Goal: Find specific page/section: Find specific page/section

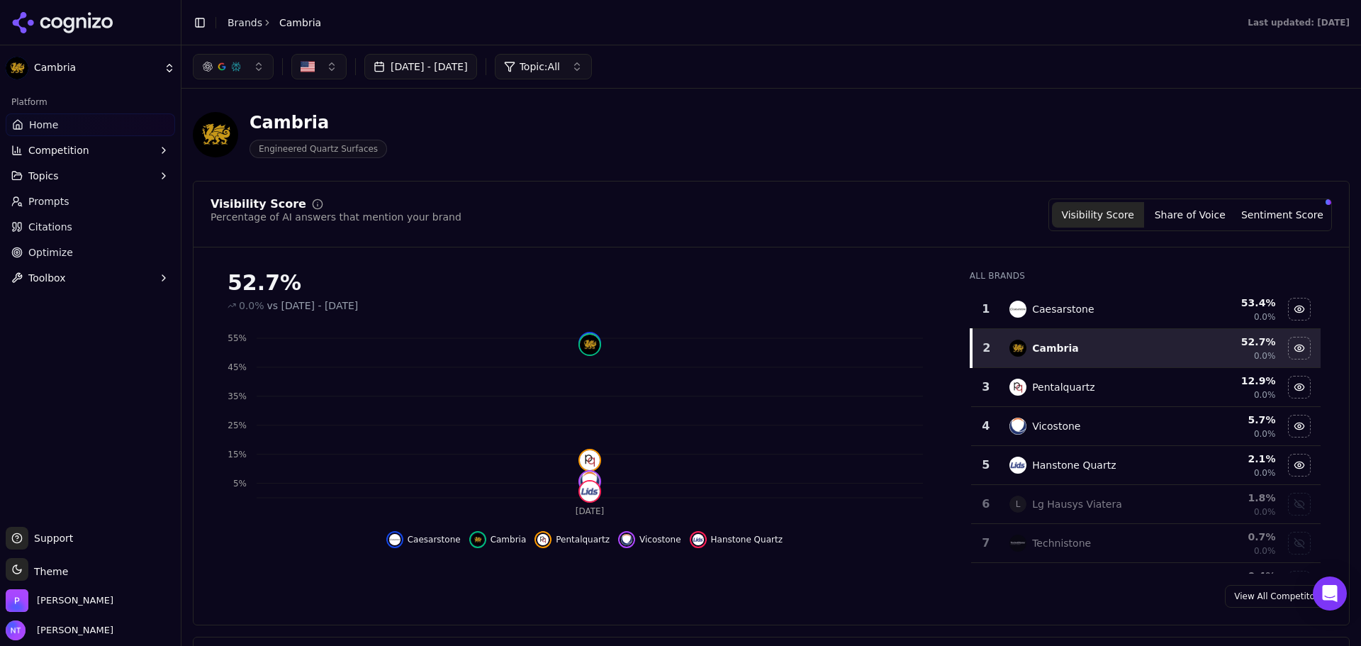
click at [62, 24] on icon at bounding box center [56, 22] width 11 height 11
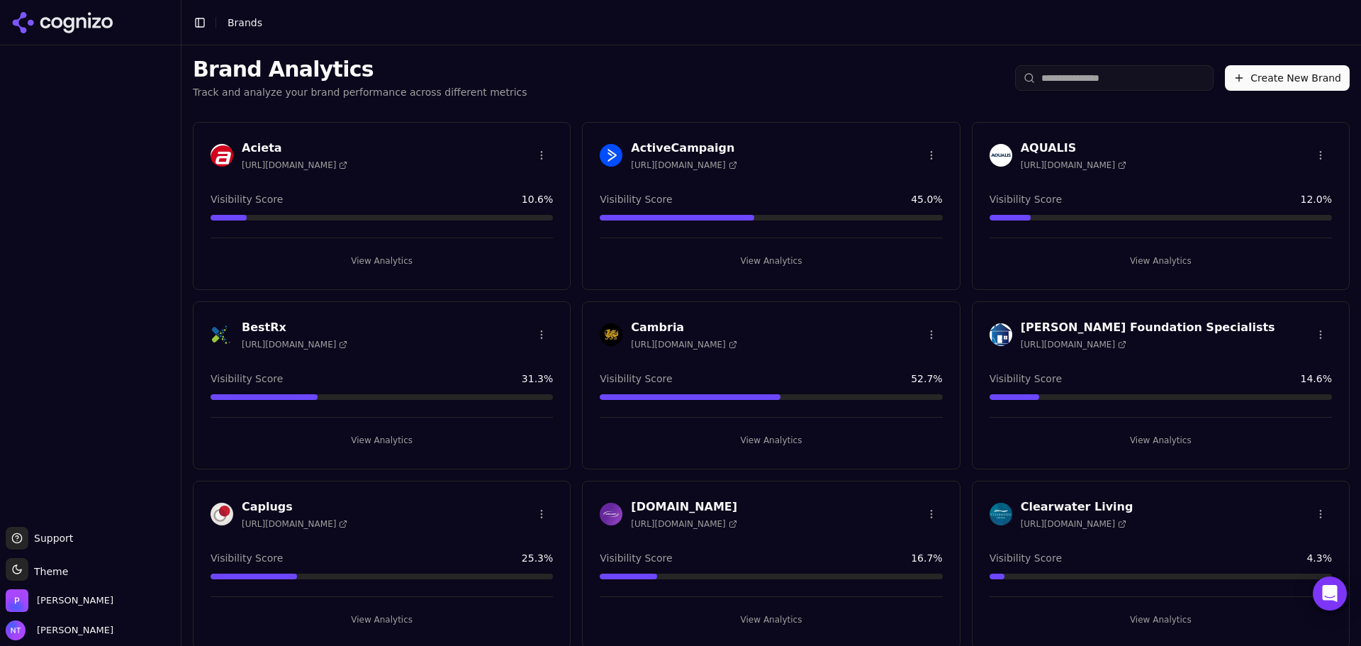
scroll to position [213, 0]
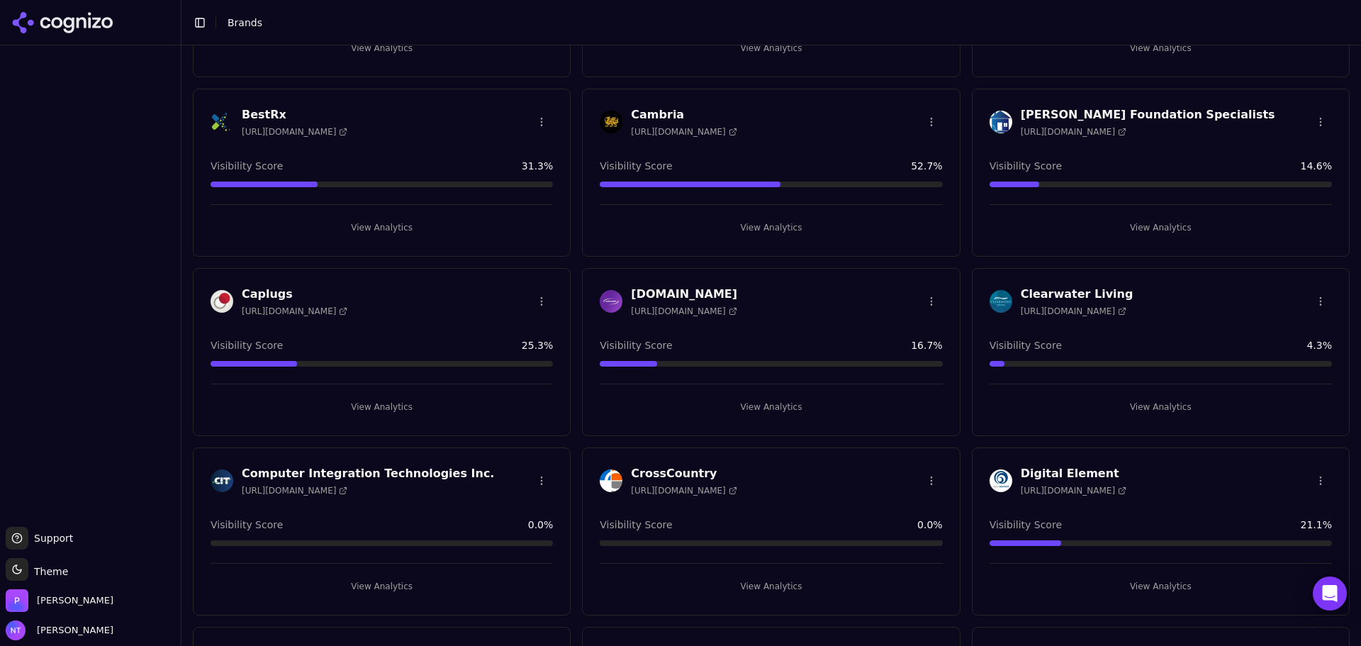
click at [400, 405] on button "View Analytics" at bounding box center [382, 407] width 342 height 23
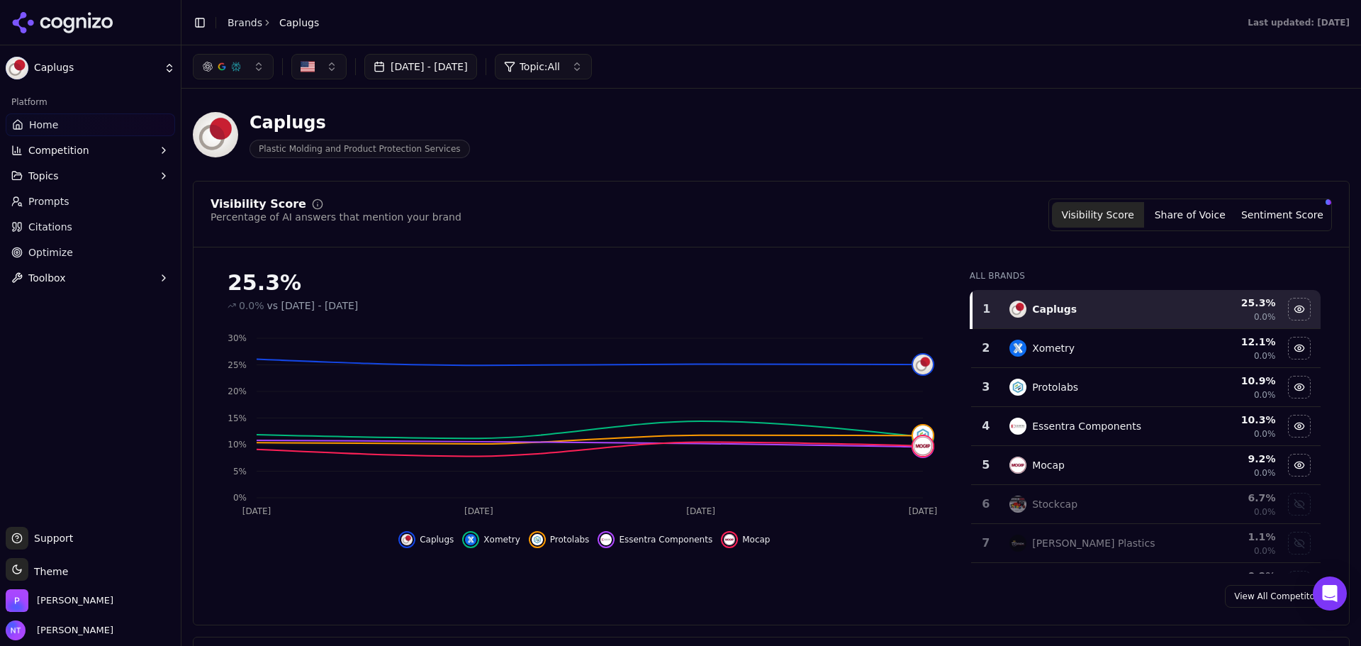
click at [89, 33] on div at bounding box center [90, 22] width 181 height 45
click at [80, 26] on icon at bounding box center [62, 22] width 103 height 21
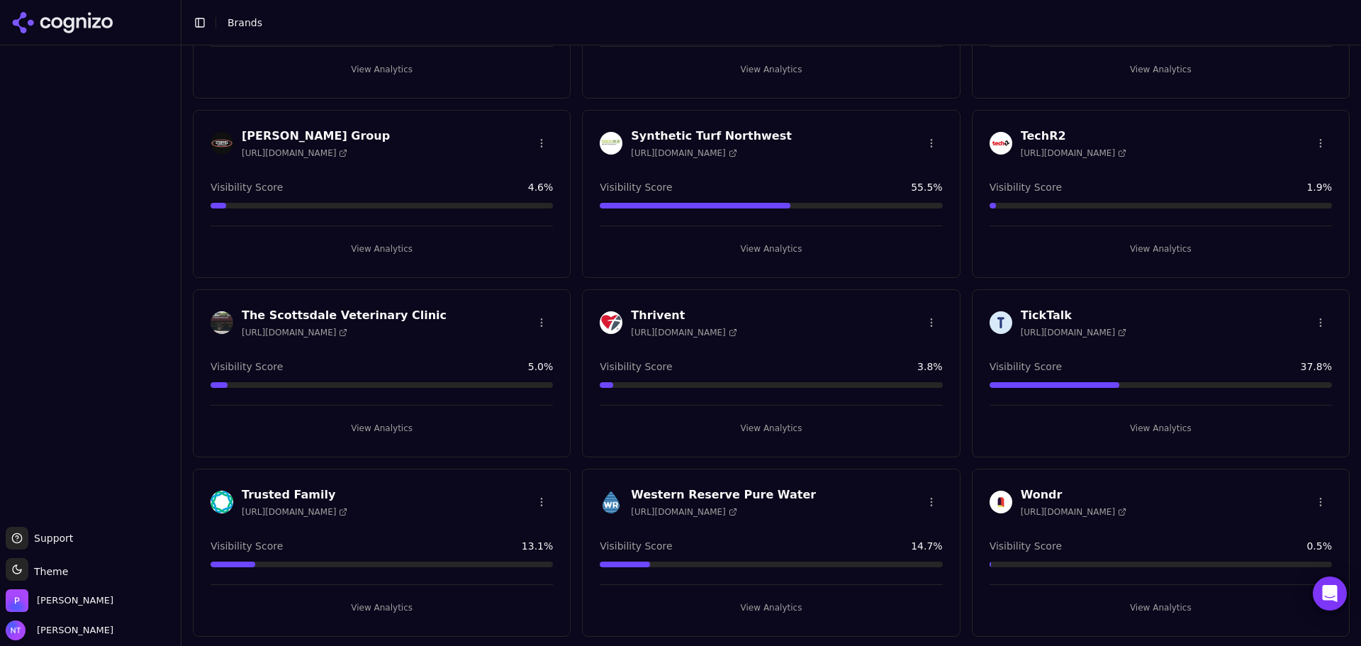
scroll to position [2705, 0]
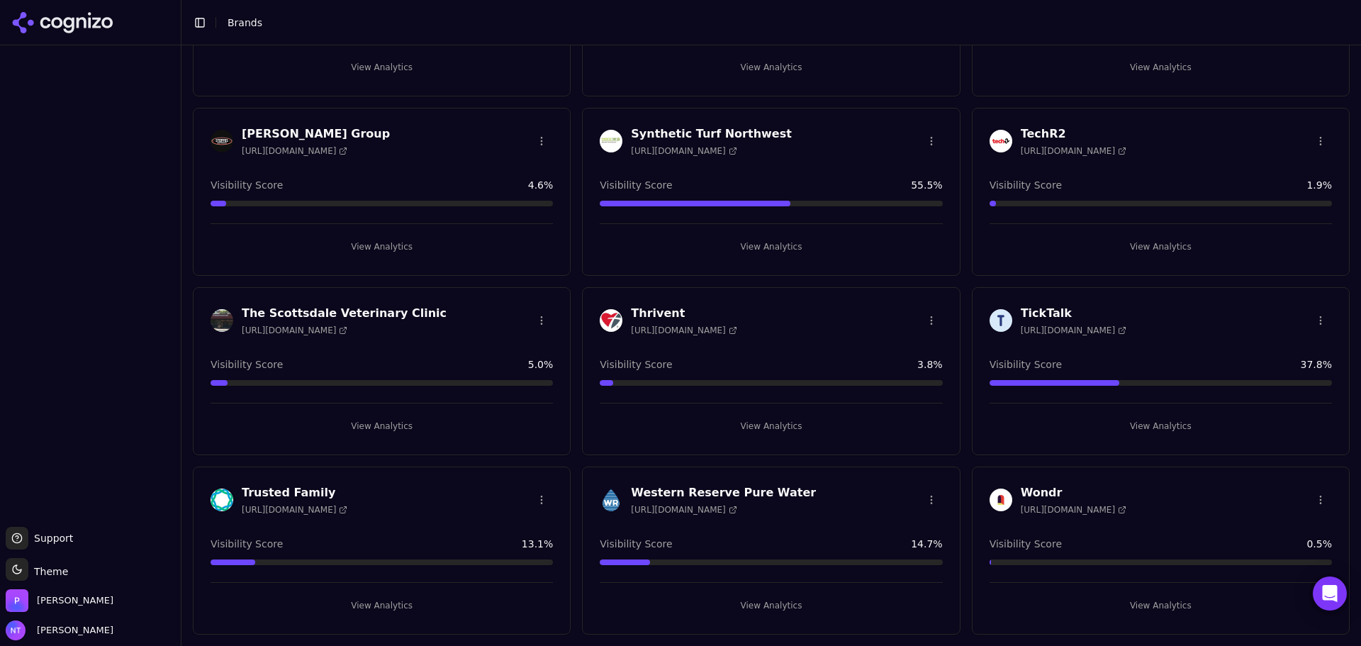
click at [150, 289] on div at bounding box center [90, 286] width 181 height 470
